Goal: Task Accomplishment & Management: Complete application form

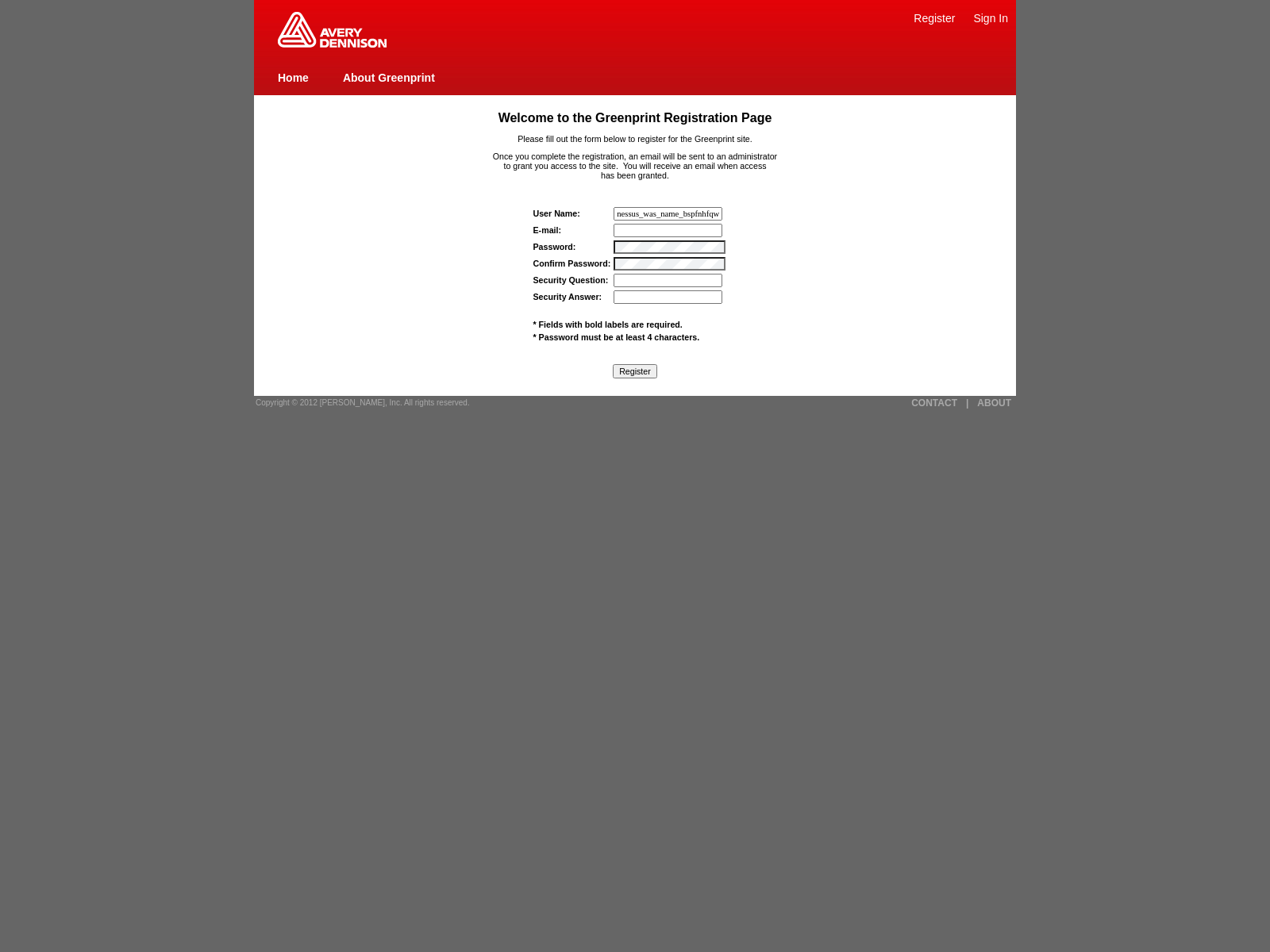
type input "nessus_was_name_bspfnhfqwas_inw21itxvtz8"
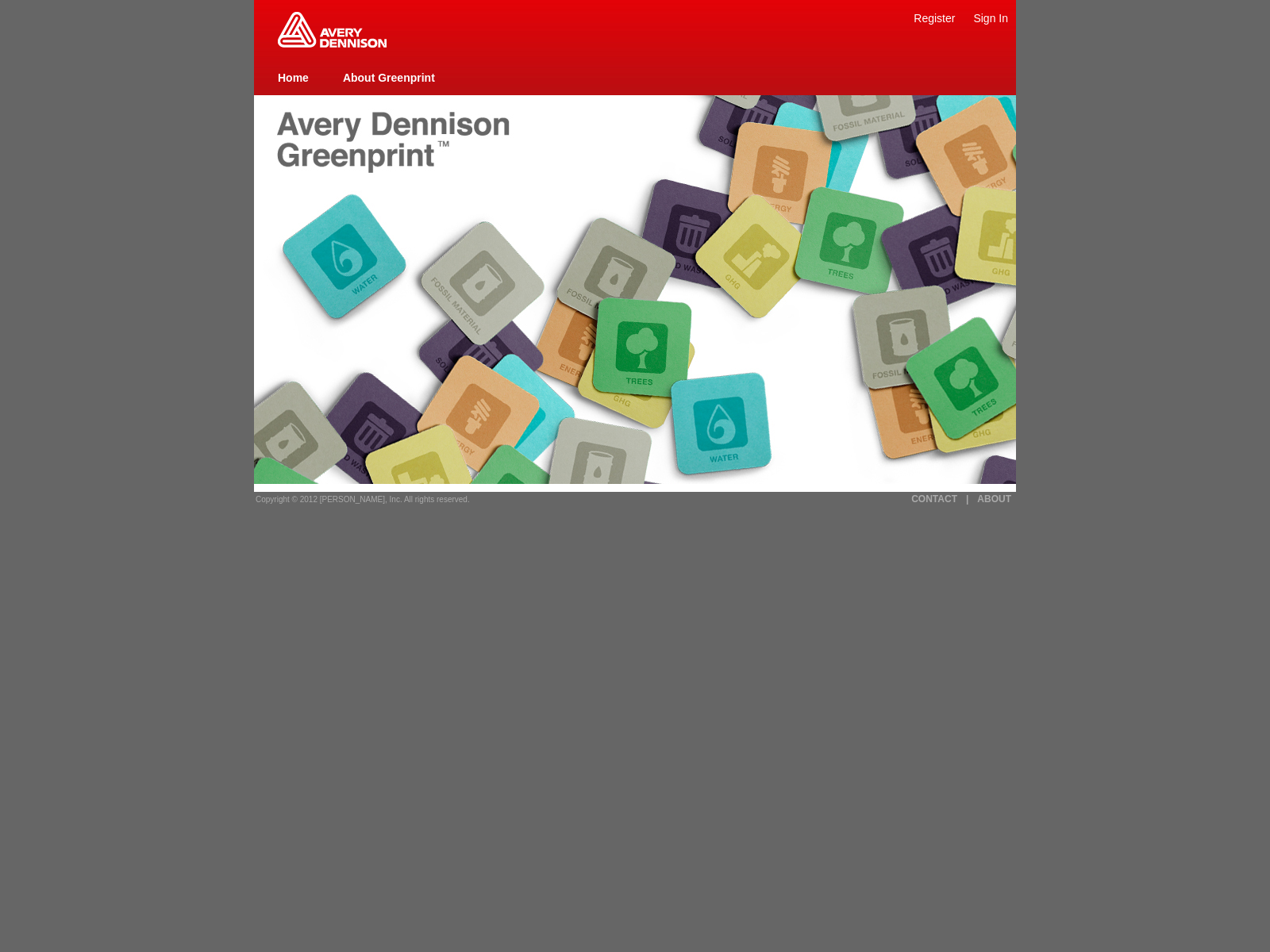
click at [934, 18] on link "Register" at bounding box center [934, 18] width 41 height 13
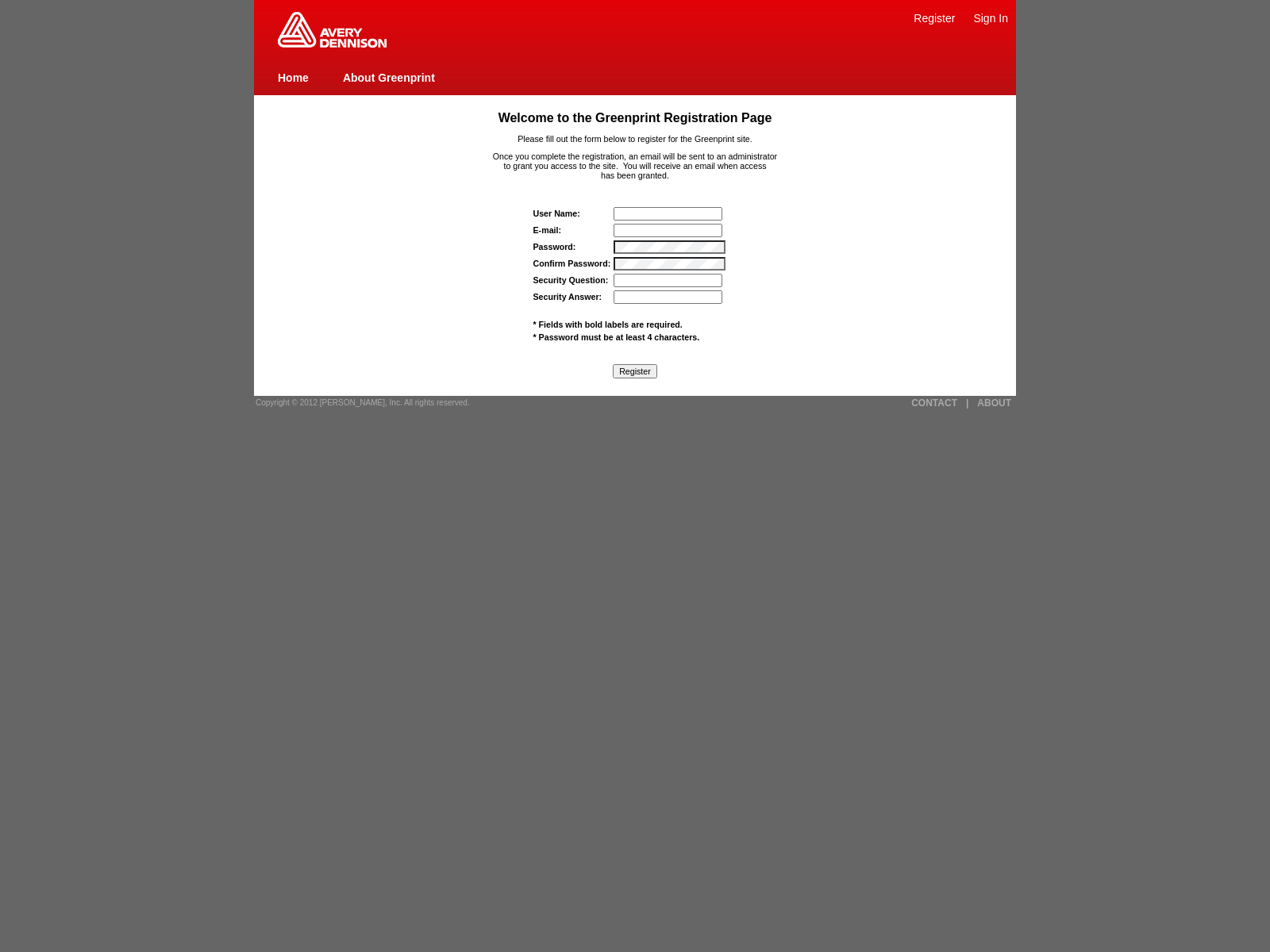
click at [669, 213] on input "text" at bounding box center [668, 214] width 109 height 14
click at [669, 280] on input "Security Question:" at bounding box center [668, 281] width 109 height 14
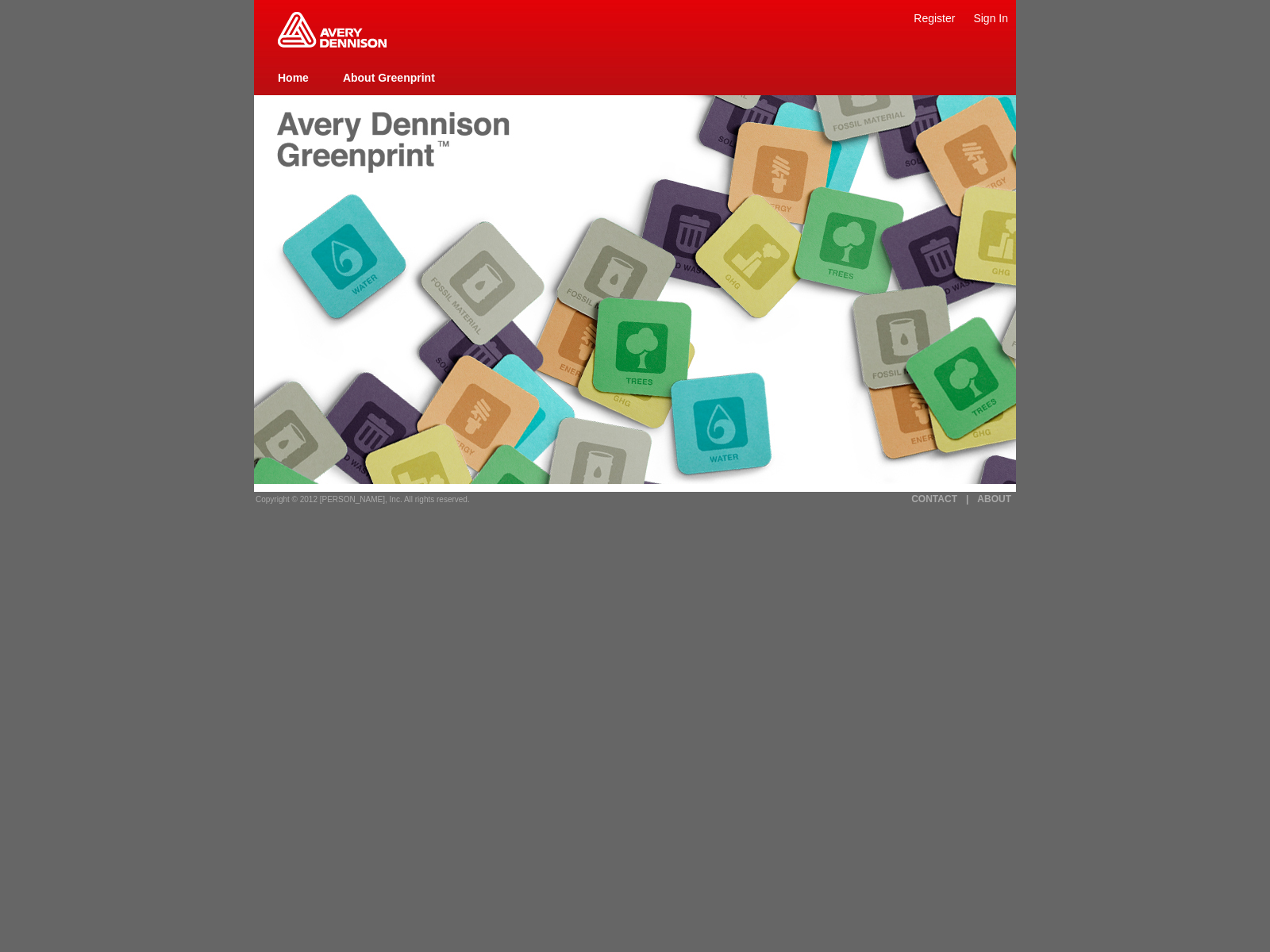
click at [991, 18] on link "Sign In" at bounding box center [990, 18] width 35 height 13
click at [934, 18] on link "Register" at bounding box center [934, 18] width 41 height 13
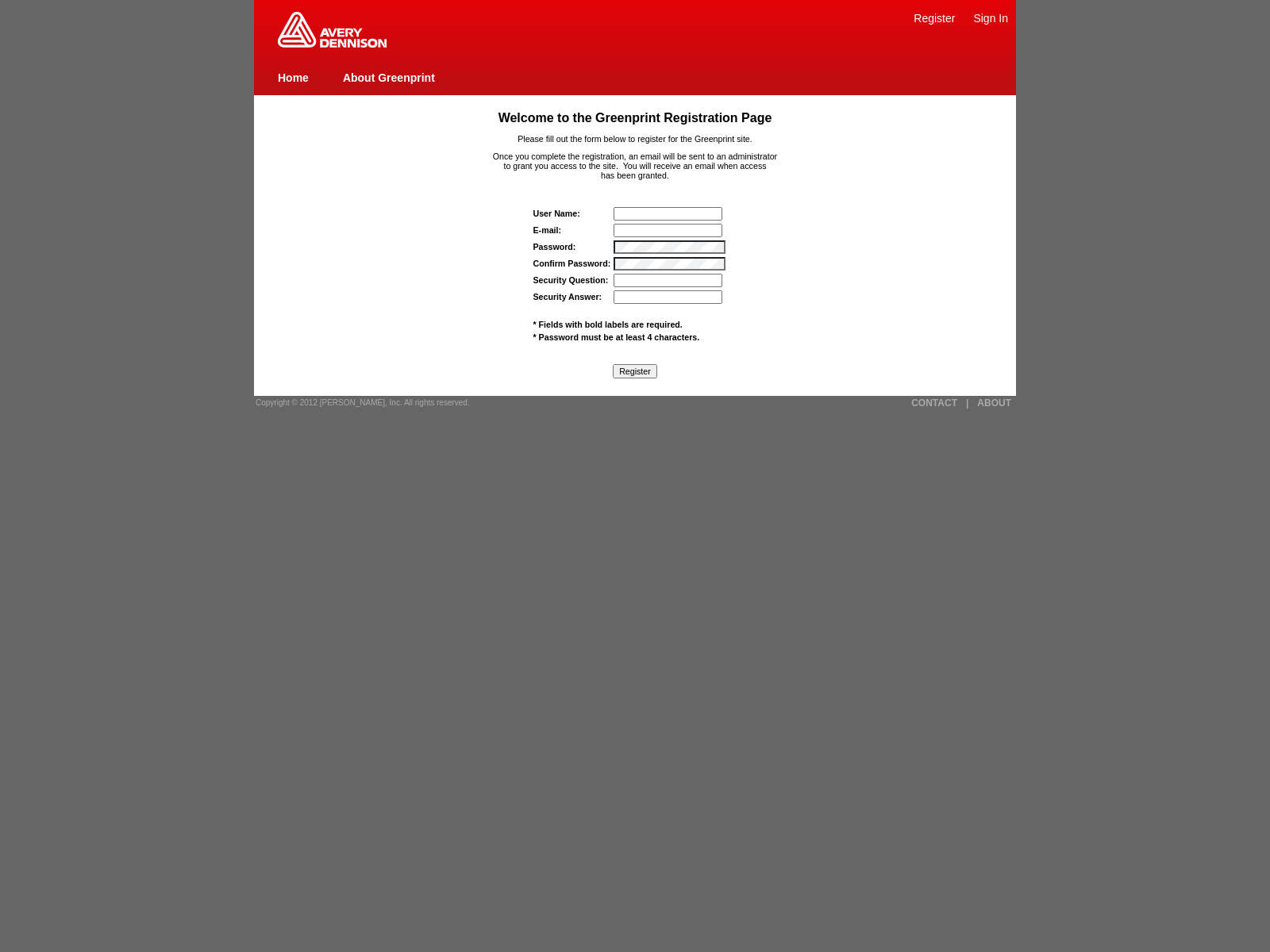
click at [934, 18] on link "Register" at bounding box center [934, 18] width 41 height 13
click at [991, 18] on link "Sign In" at bounding box center [990, 18] width 35 height 13
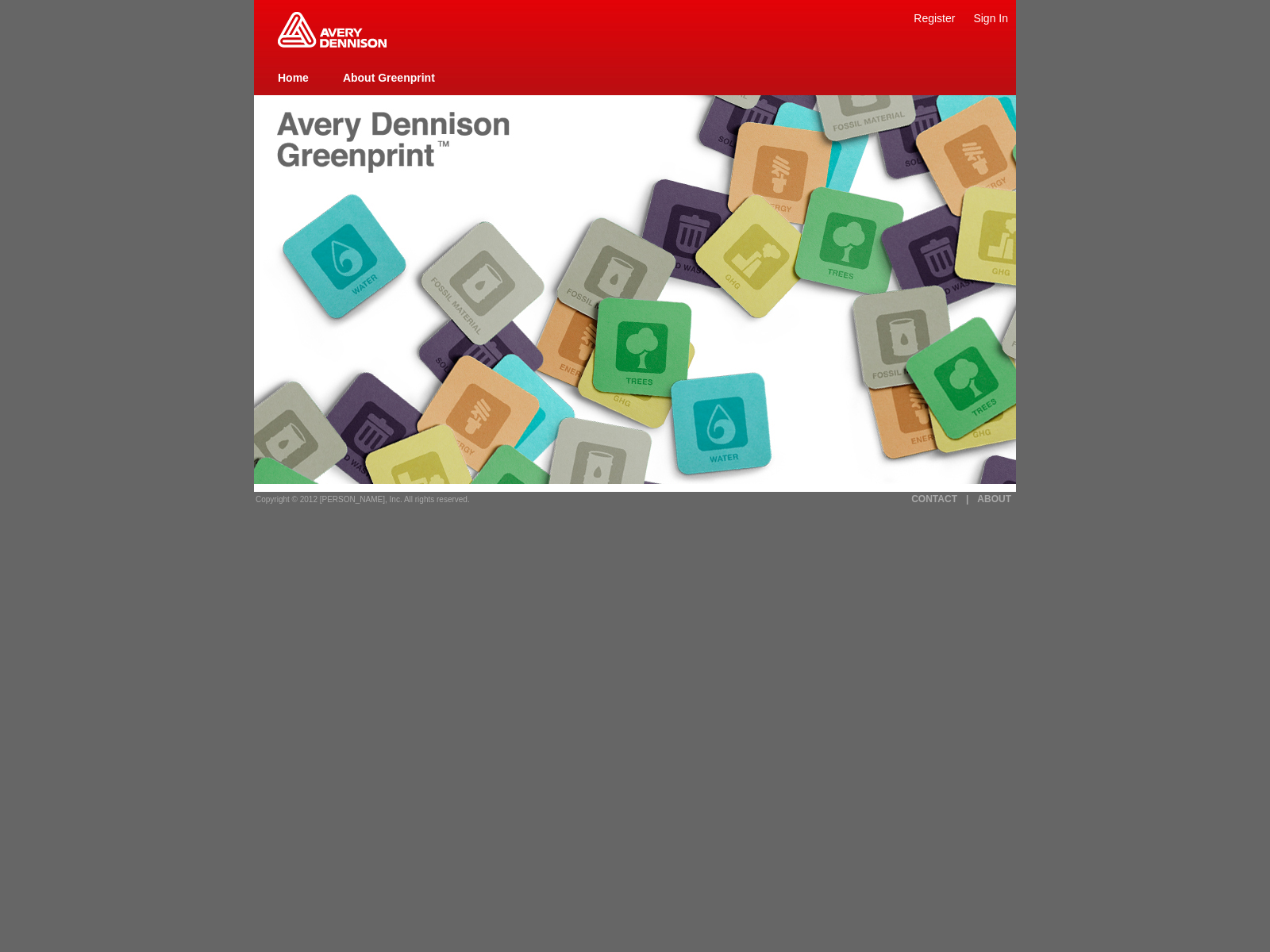
click at [934, 18] on link "Register" at bounding box center [934, 18] width 41 height 13
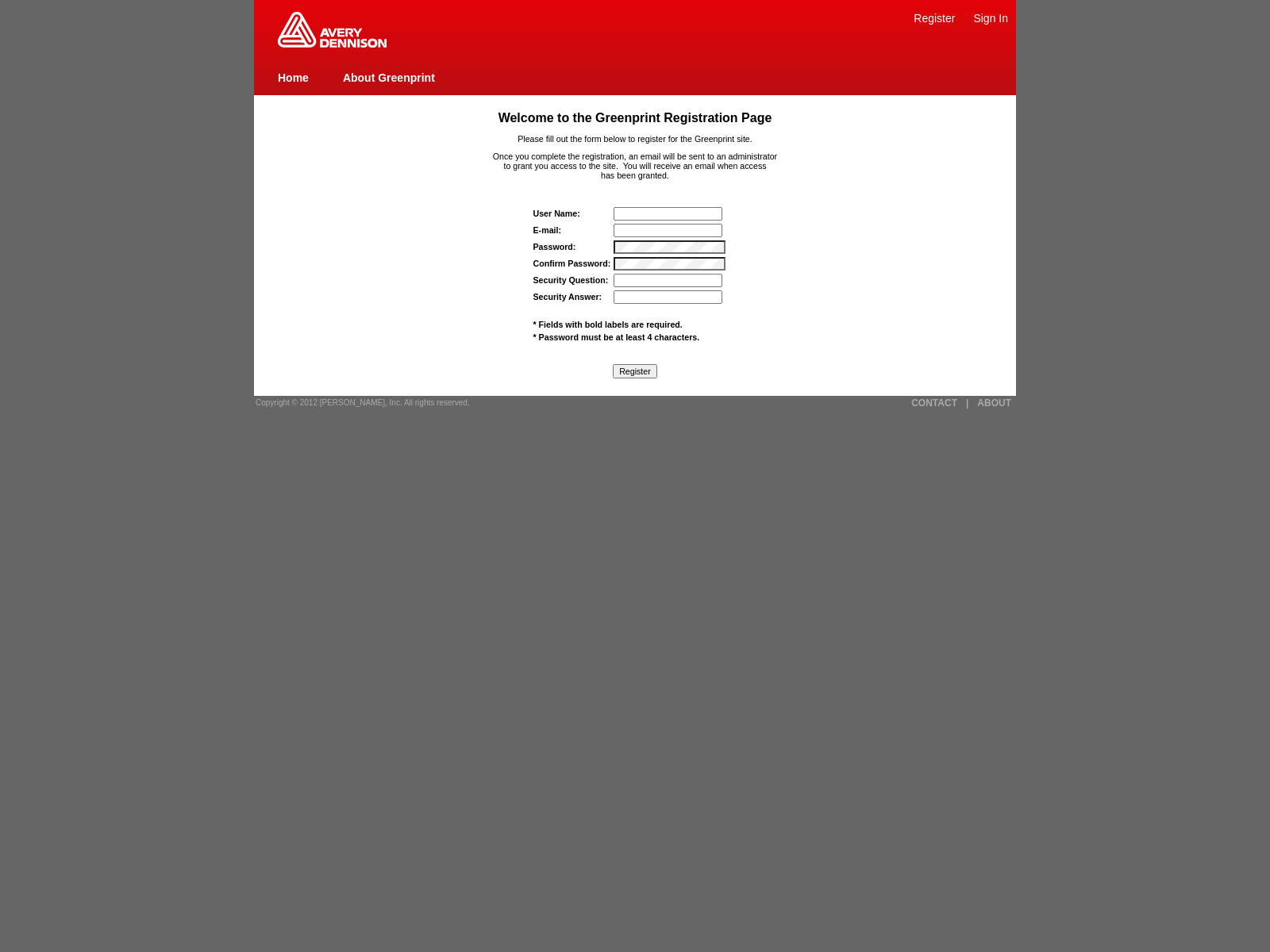
click at [669, 297] on input "Security Answer:" at bounding box center [668, 297] width 109 height 14
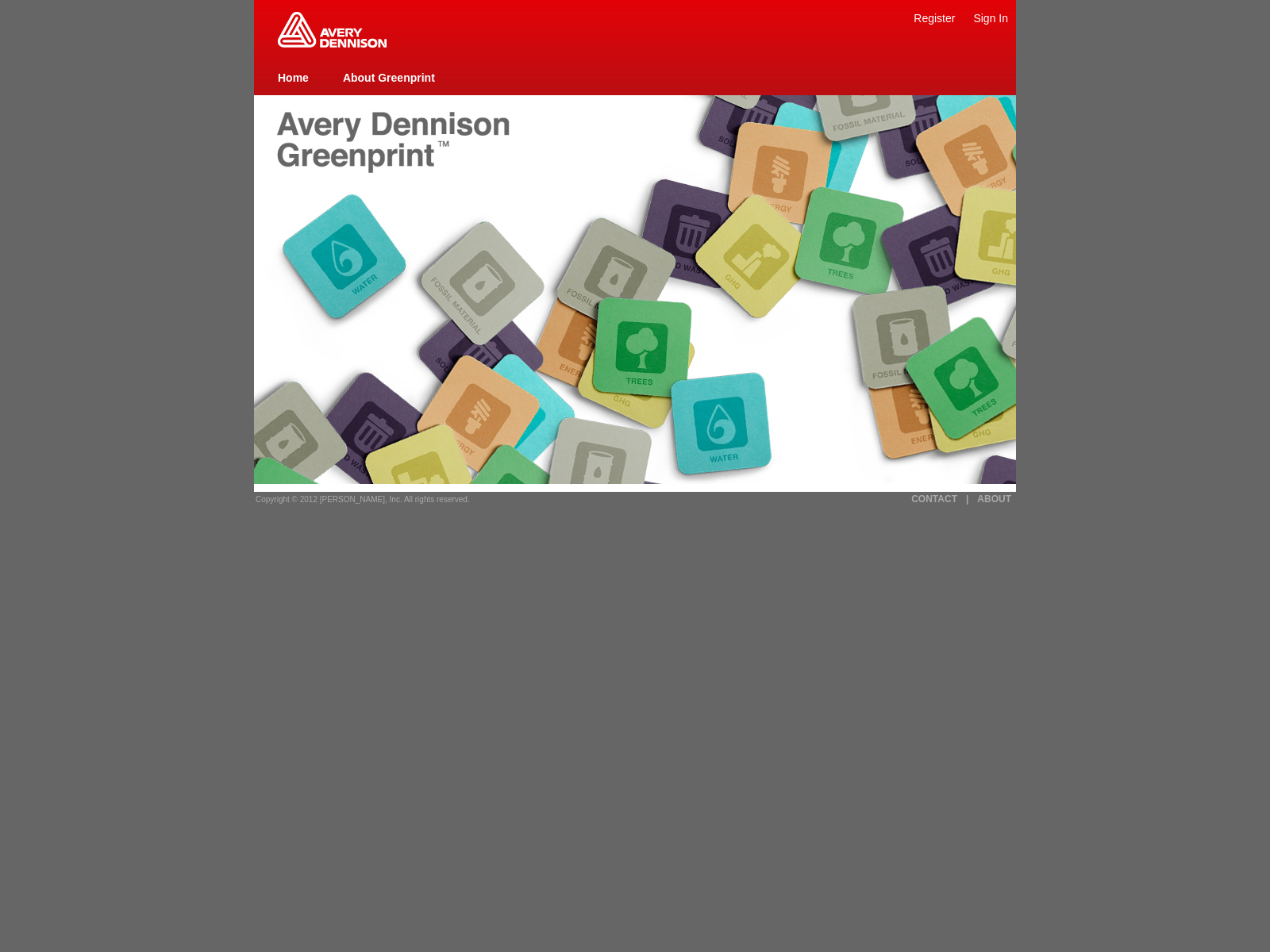
click at [934, 18] on link "Register" at bounding box center [934, 18] width 41 height 13
